Goal: Navigation & Orientation: Find specific page/section

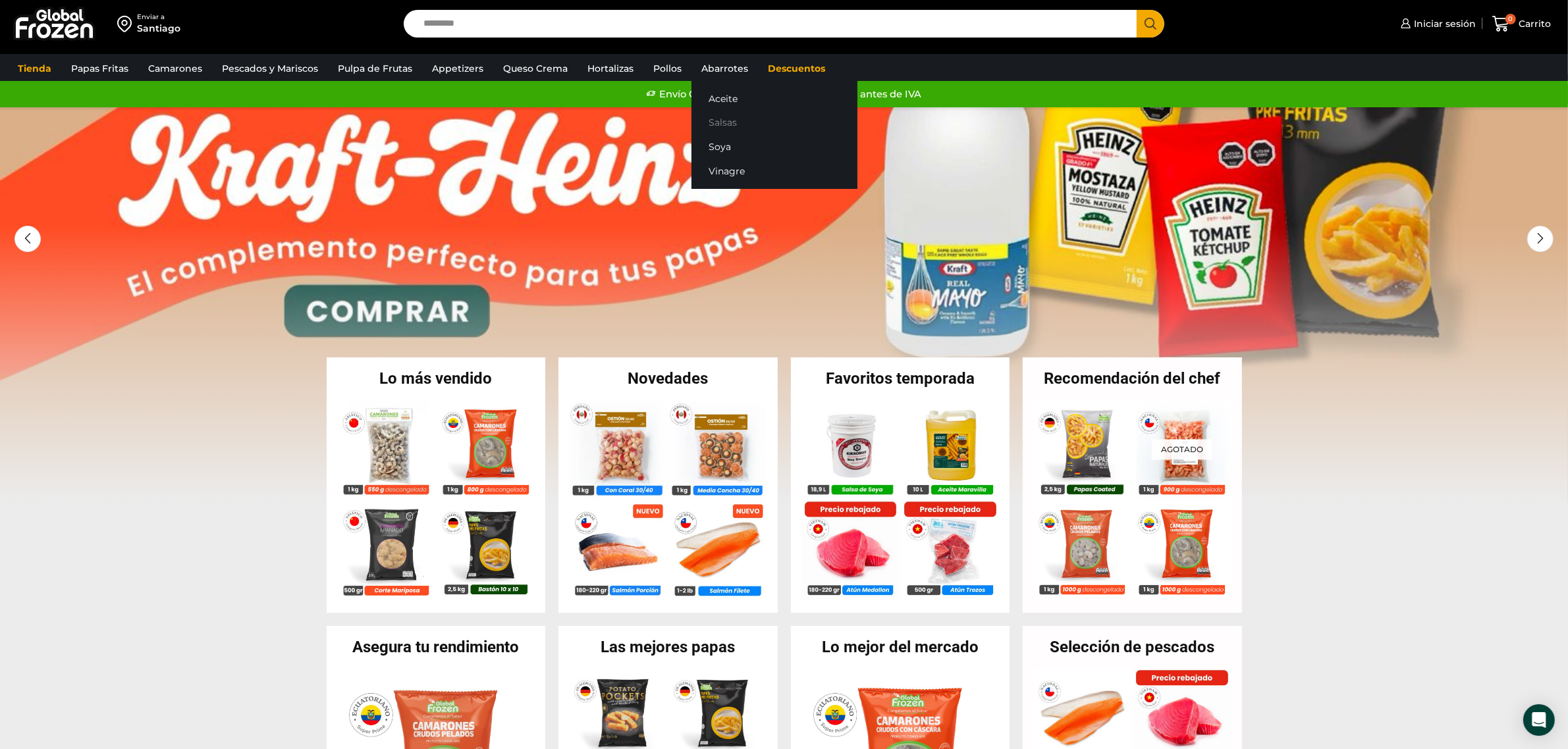
click at [730, 119] on link "Salsas" at bounding box center [775, 122] width 166 height 24
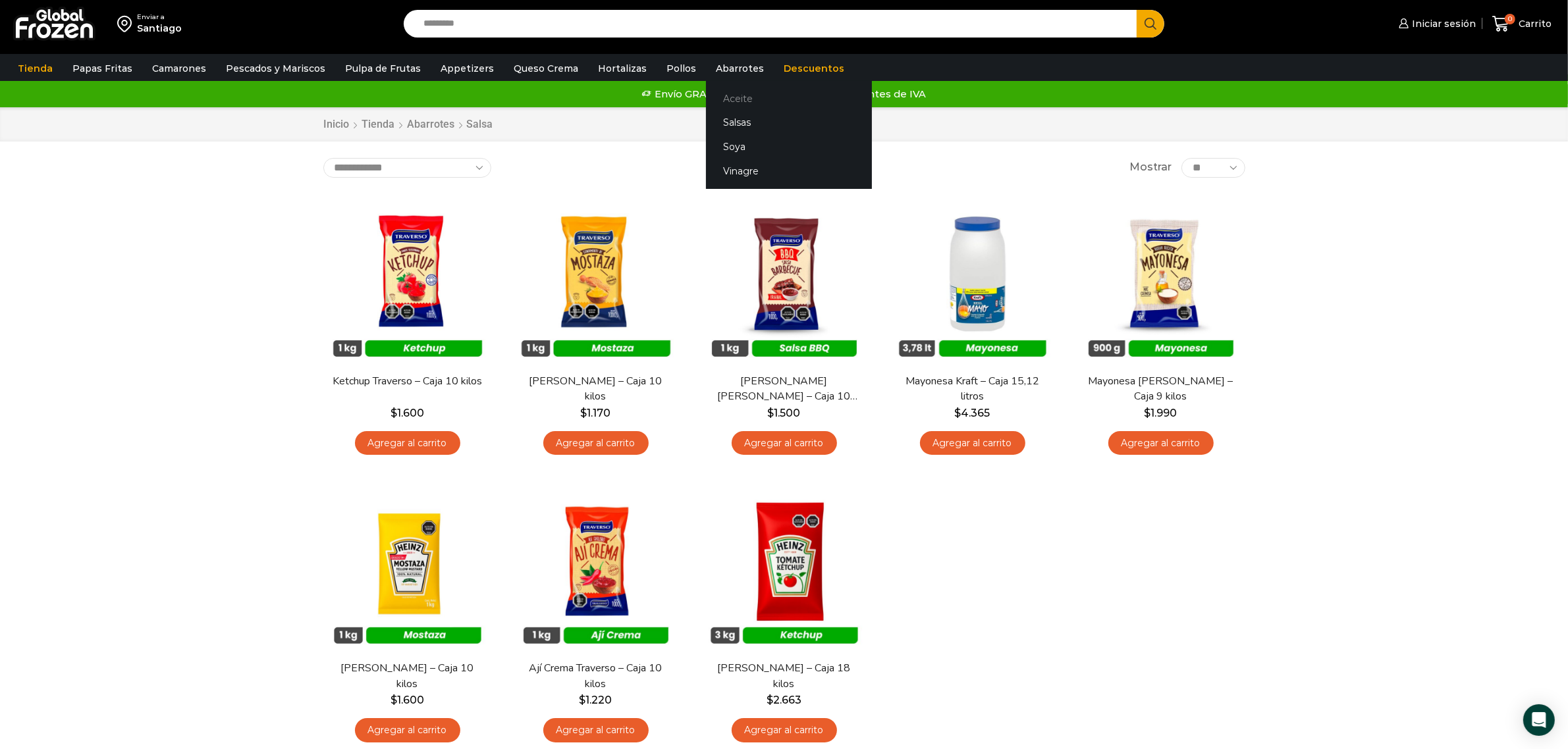
click at [729, 90] on link "Aceite" at bounding box center [789, 98] width 166 height 24
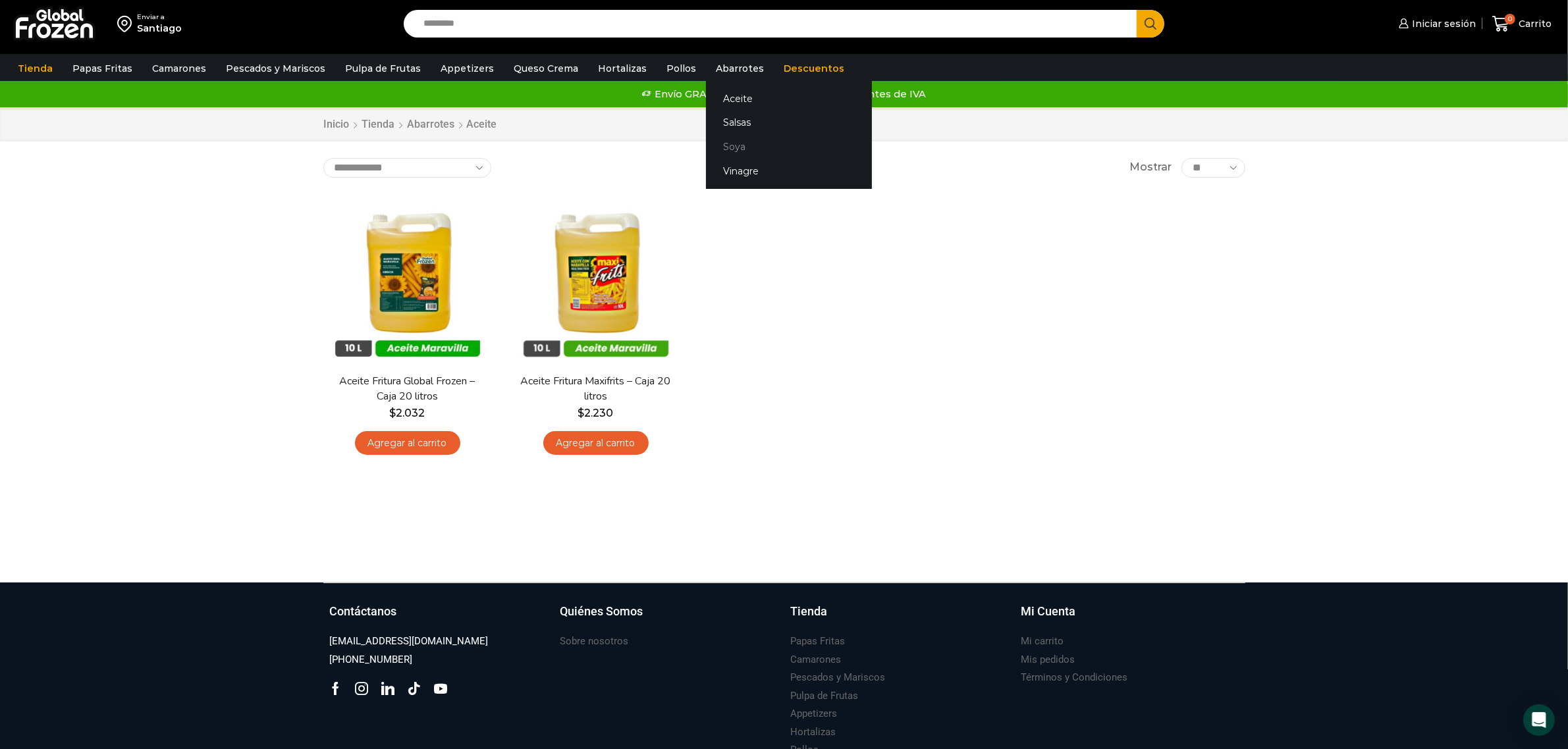
click at [738, 143] on link "Soya" at bounding box center [789, 147] width 166 height 24
